Goal: Find specific page/section: Find specific page/section

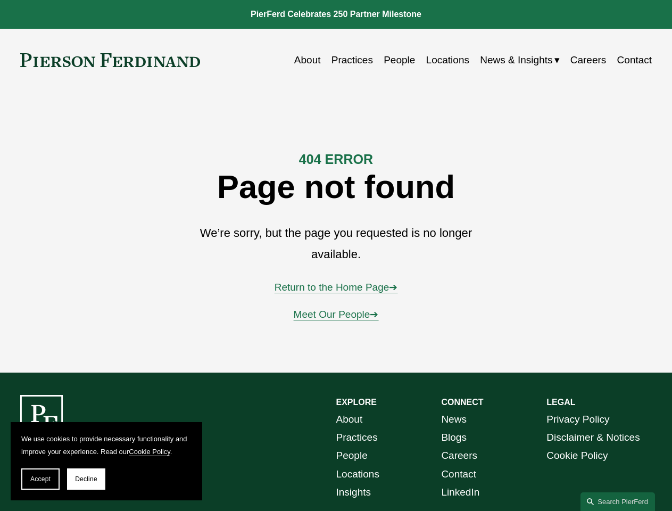
click at [40, 479] on span "Accept" at bounding box center [40, 478] width 20 height 7
click at [86, 479] on div "EXPLORE CONNECT About Practices People Locations Insights News Blogs Careers Co…" at bounding box center [336, 484] width 672 height 178
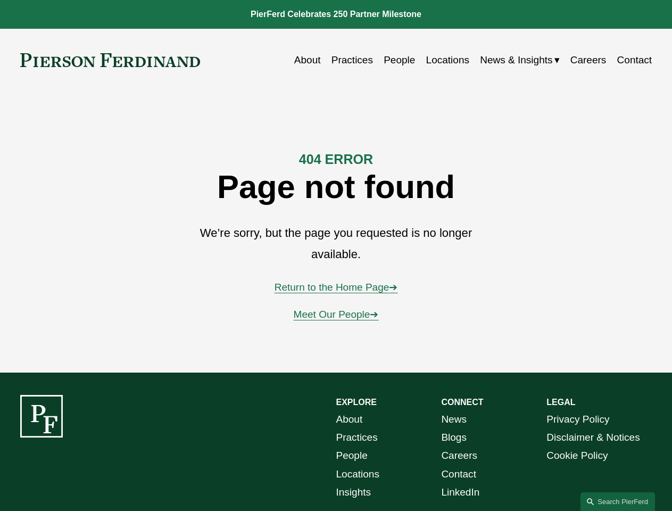
click at [618, 501] on link "Search this site" at bounding box center [617, 501] width 74 height 19
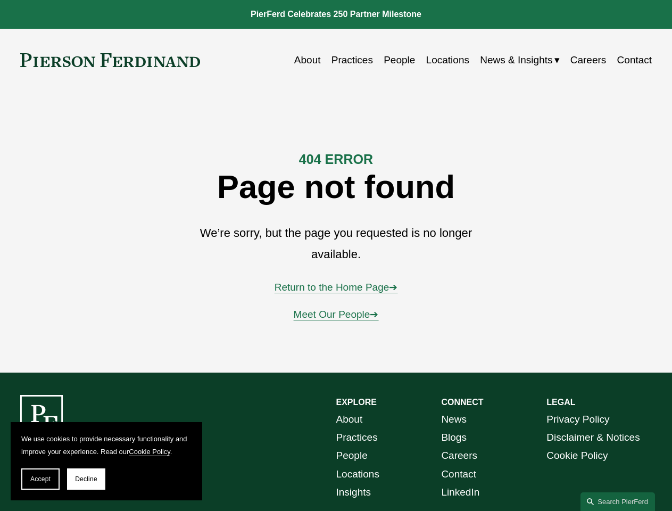
click at [40, 479] on span "Accept" at bounding box center [40, 478] width 20 height 7
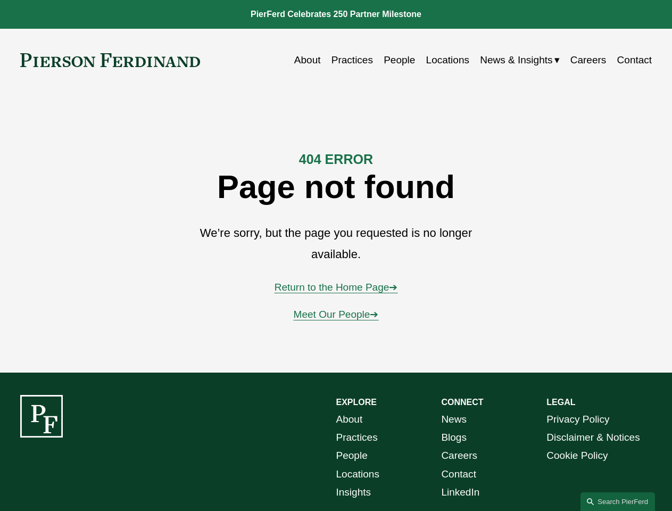
click at [86, 479] on div "EXPLORE CONNECT About Practices People Locations Insights News Blogs Careers Co…" at bounding box center [336, 484] width 672 height 178
click at [618, 501] on link "Search this site" at bounding box center [617, 501] width 74 height 19
